Goal: Find specific fact

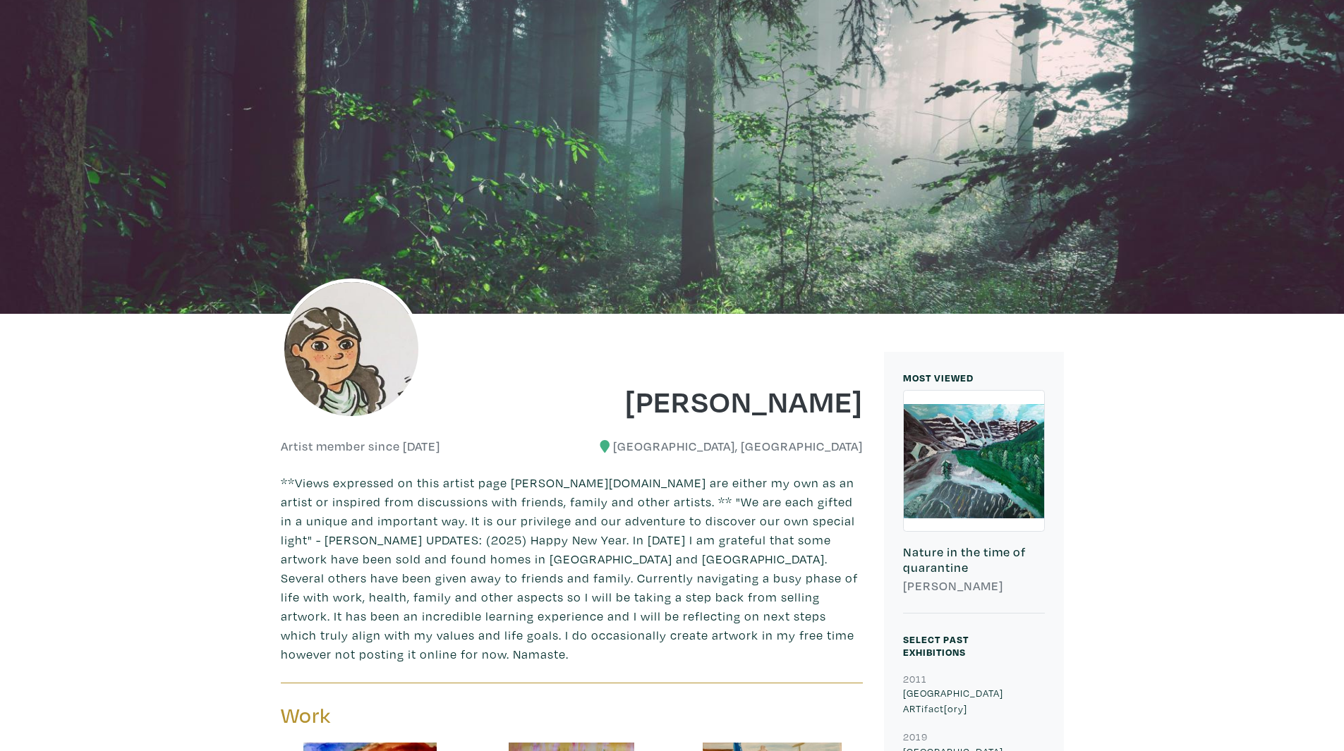
scroll to position [353, 0]
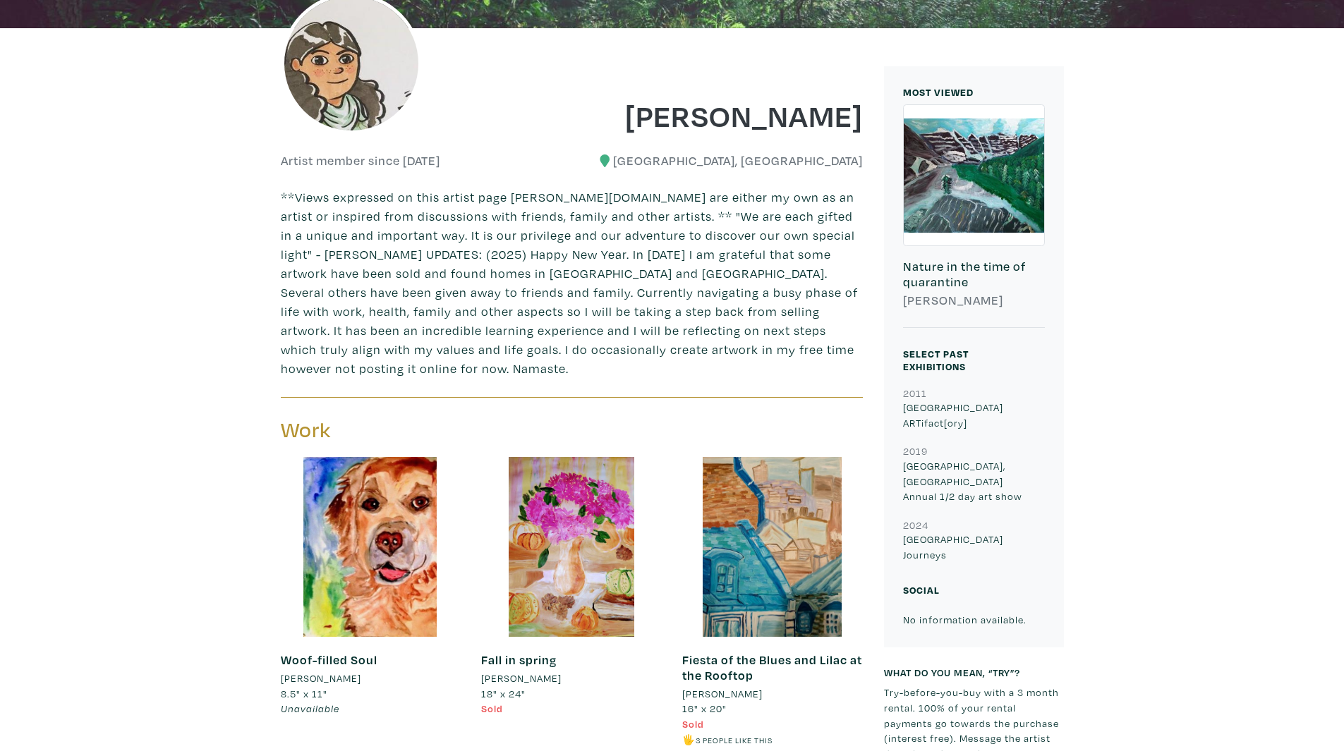
click at [702, 126] on h1 "[PERSON_NAME]" at bounding box center [722, 115] width 281 height 38
copy div "[PERSON_NAME]"
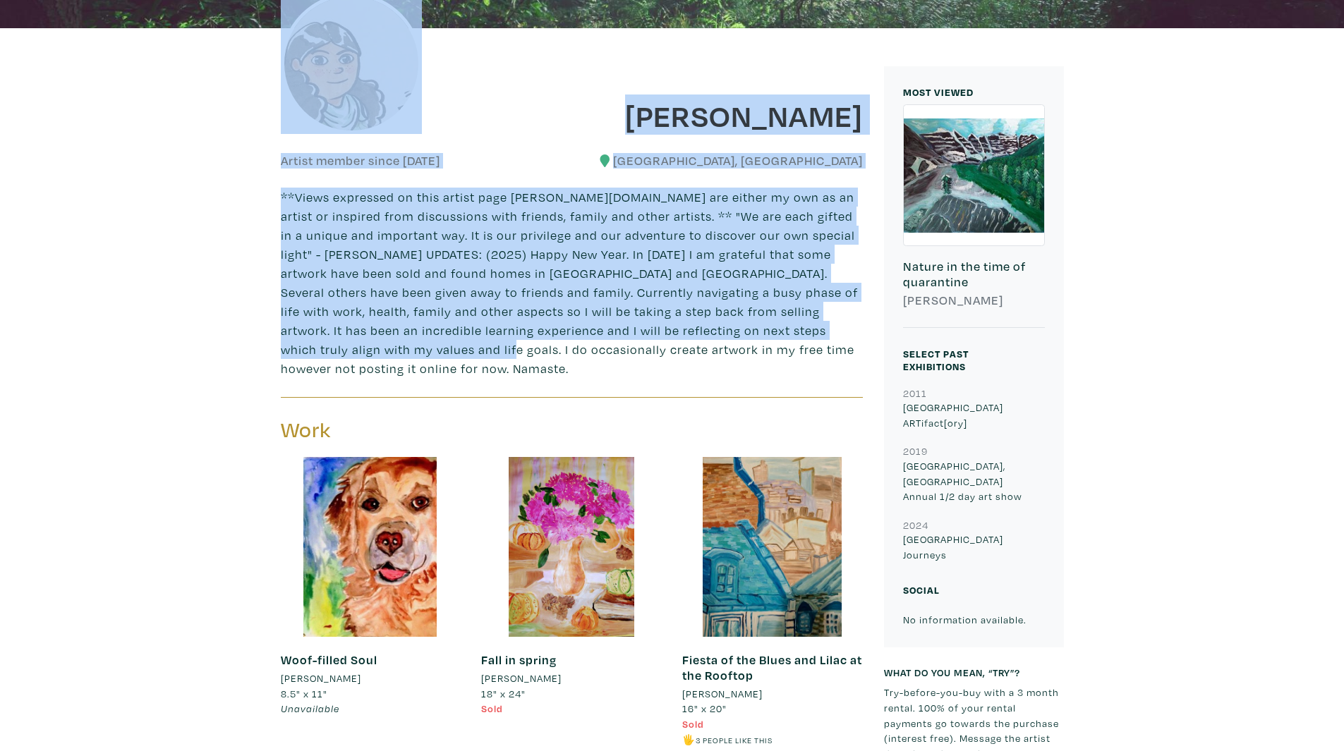
drag, startPoint x: 775, startPoint y: 333, endPoint x: 269, endPoint y: 107, distance: 554.0
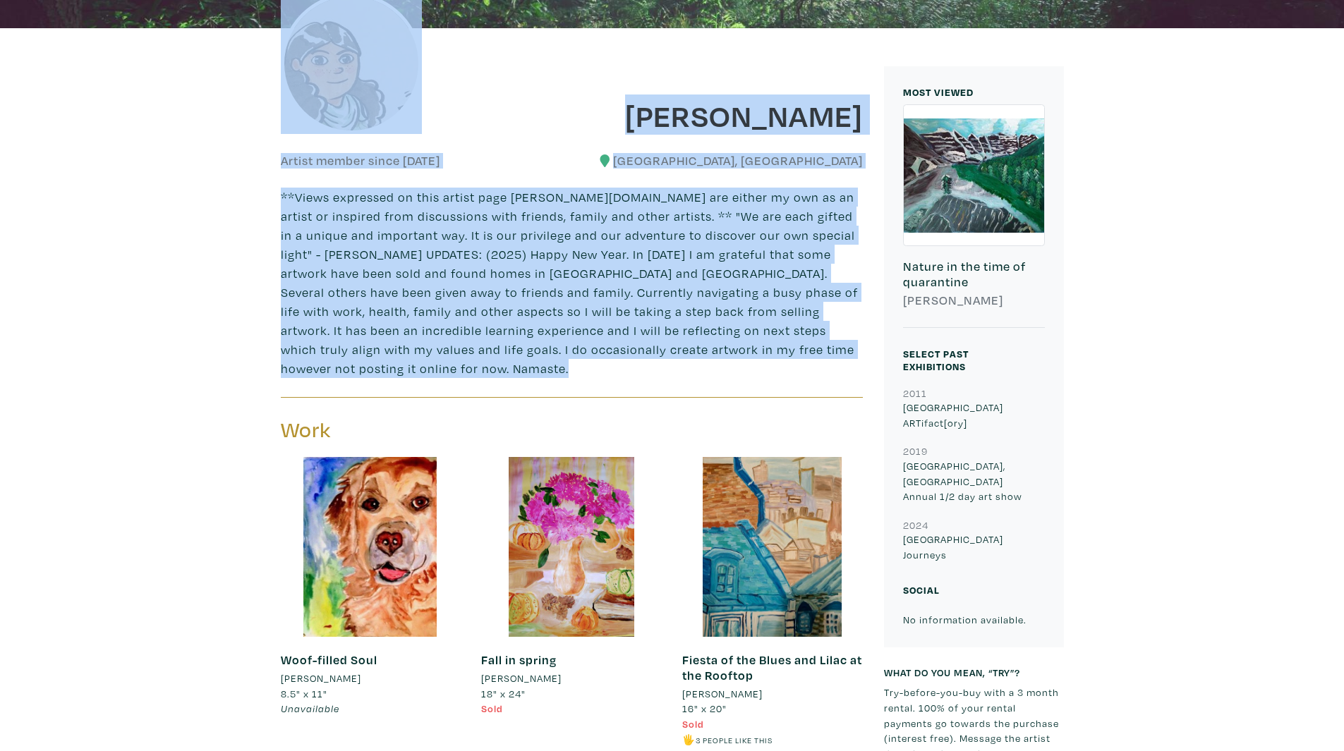
drag, startPoint x: 255, startPoint y: 100, endPoint x: 820, endPoint y: 361, distance: 622.3
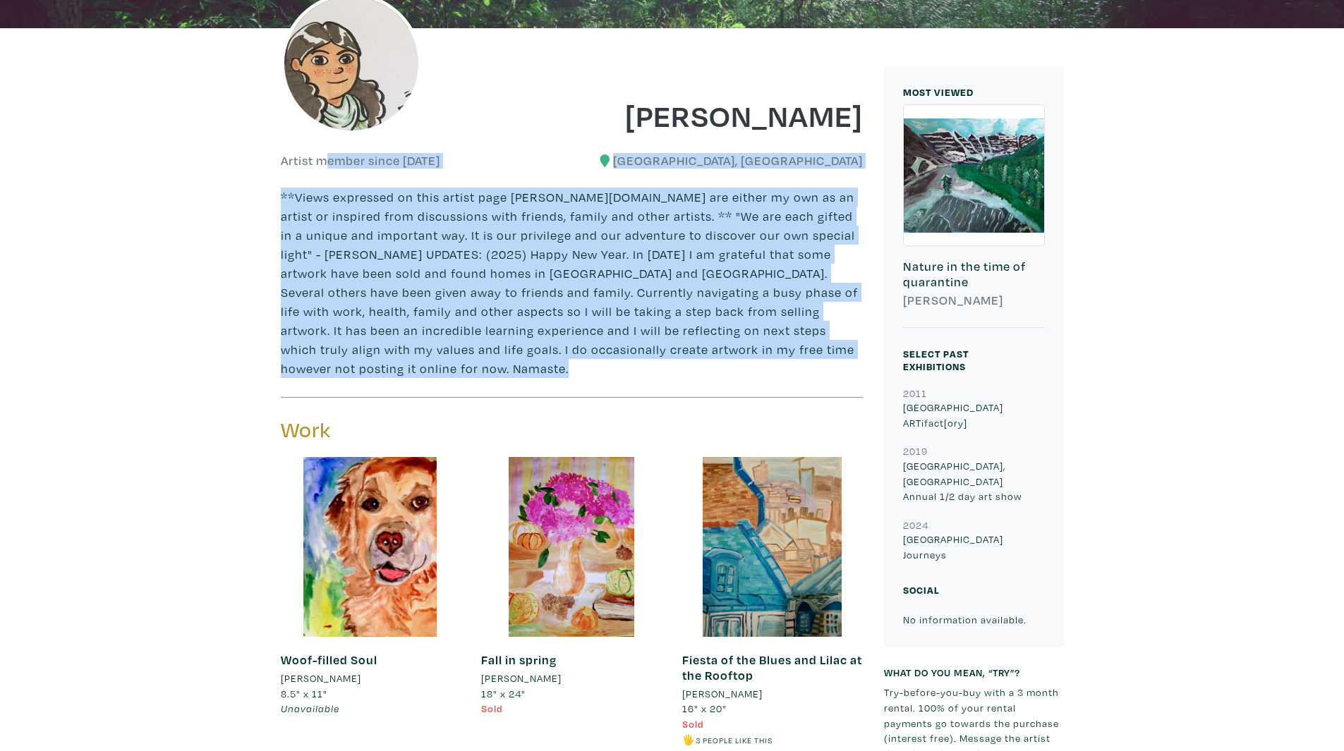
drag, startPoint x: 820, startPoint y: 359, endPoint x: 258, endPoint y: 147, distance: 600.9
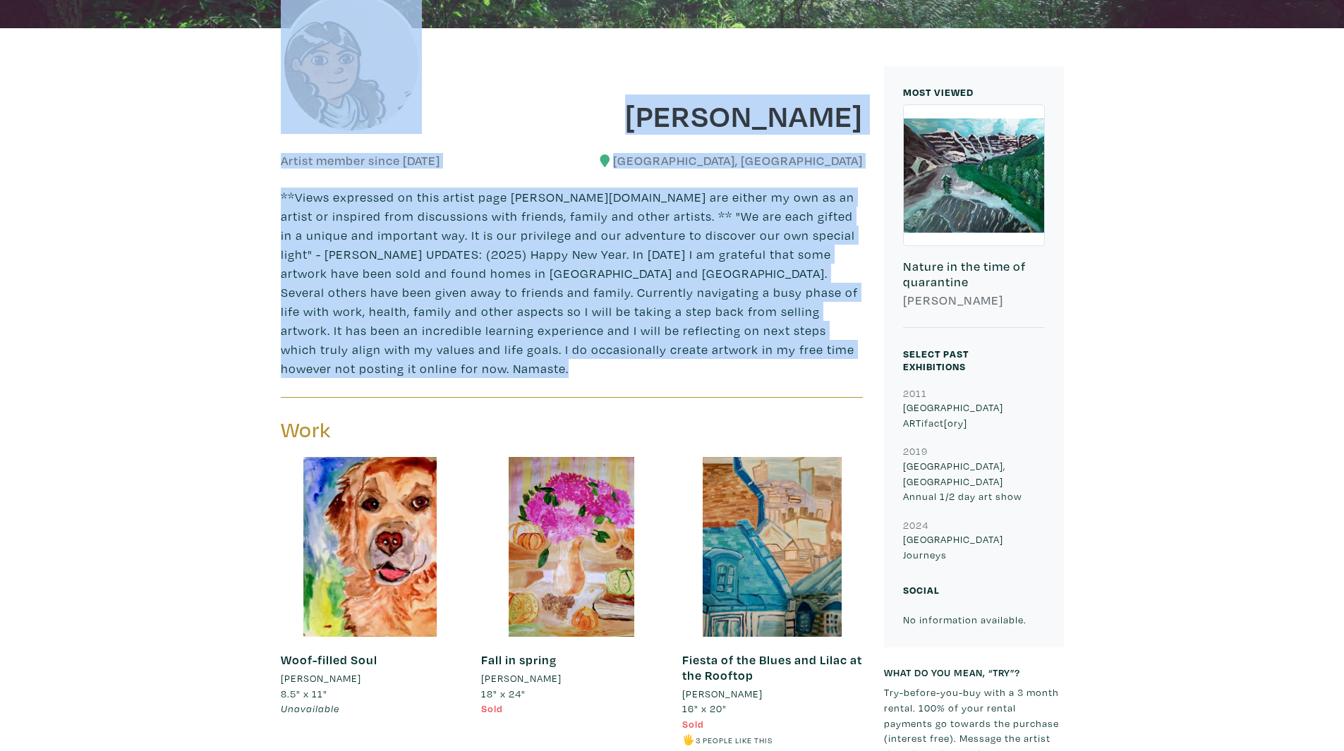
drag, startPoint x: 250, startPoint y: 99, endPoint x: 871, endPoint y: 373, distance: 678.6
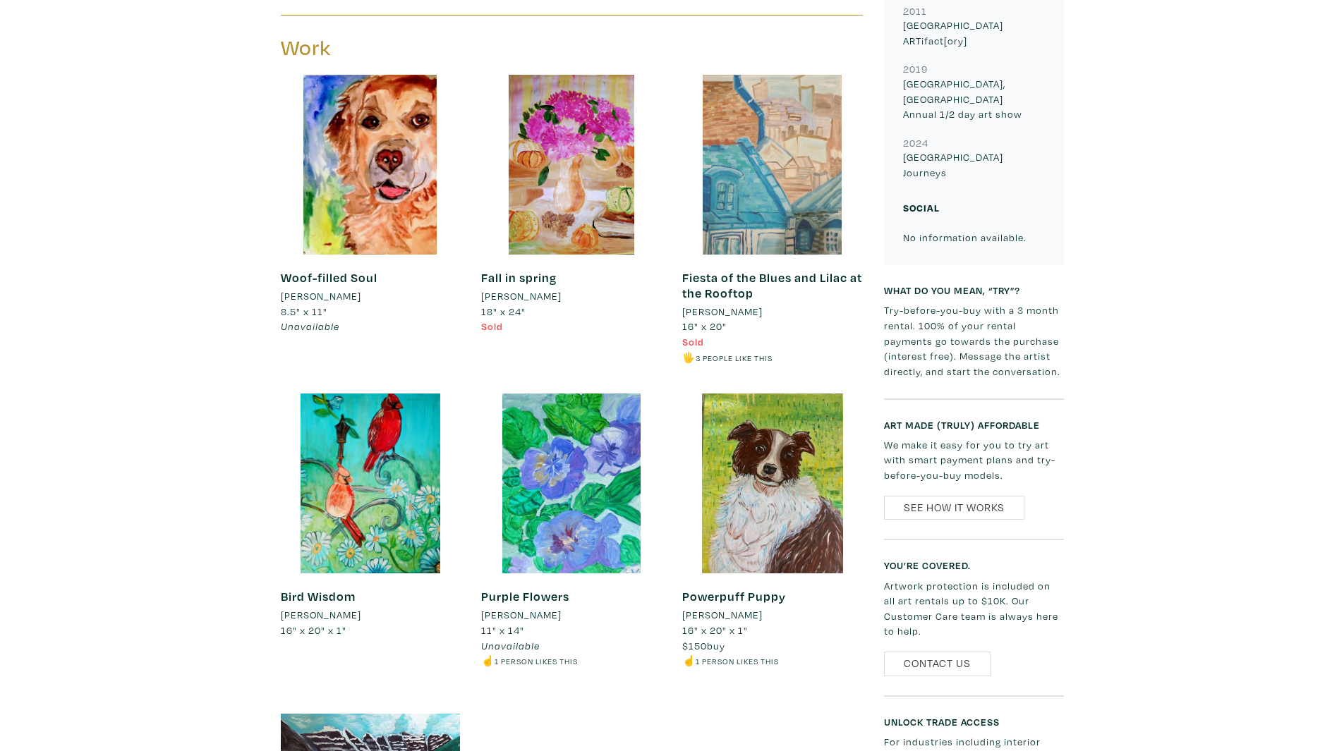
scroll to position [423, 0]
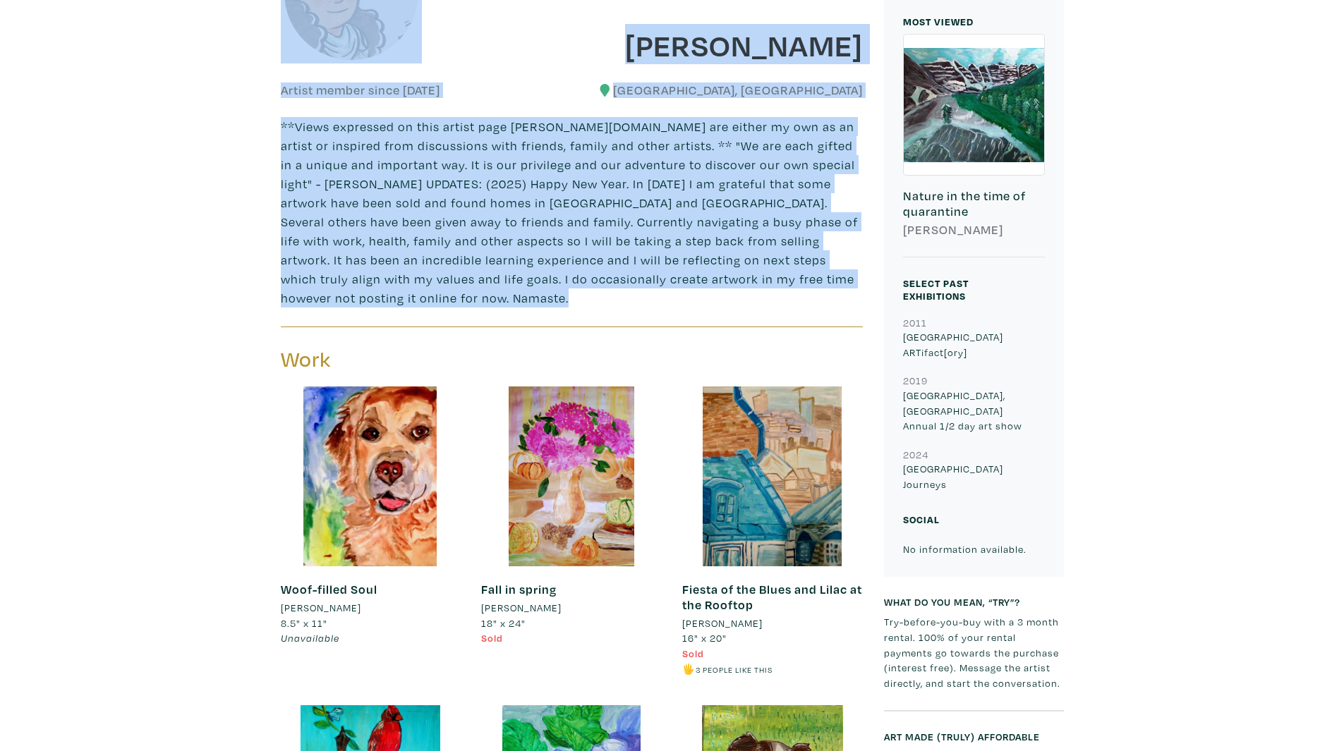
click at [762, 269] on p "**Views expressed on this artist page [PERSON_NAME][DOMAIN_NAME] are either my …" at bounding box center [572, 212] width 582 height 191
drag, startPoint x: 763, startPoint y: 271, endPoint x: 253, endPoint y: 49, distance: 556.4
drag, startPoint x: 252, startPoint y: 47, endPoint x: 744, endPoint y: 311, distance: 558.4
